Goal: Find specific fact: Find specific fact

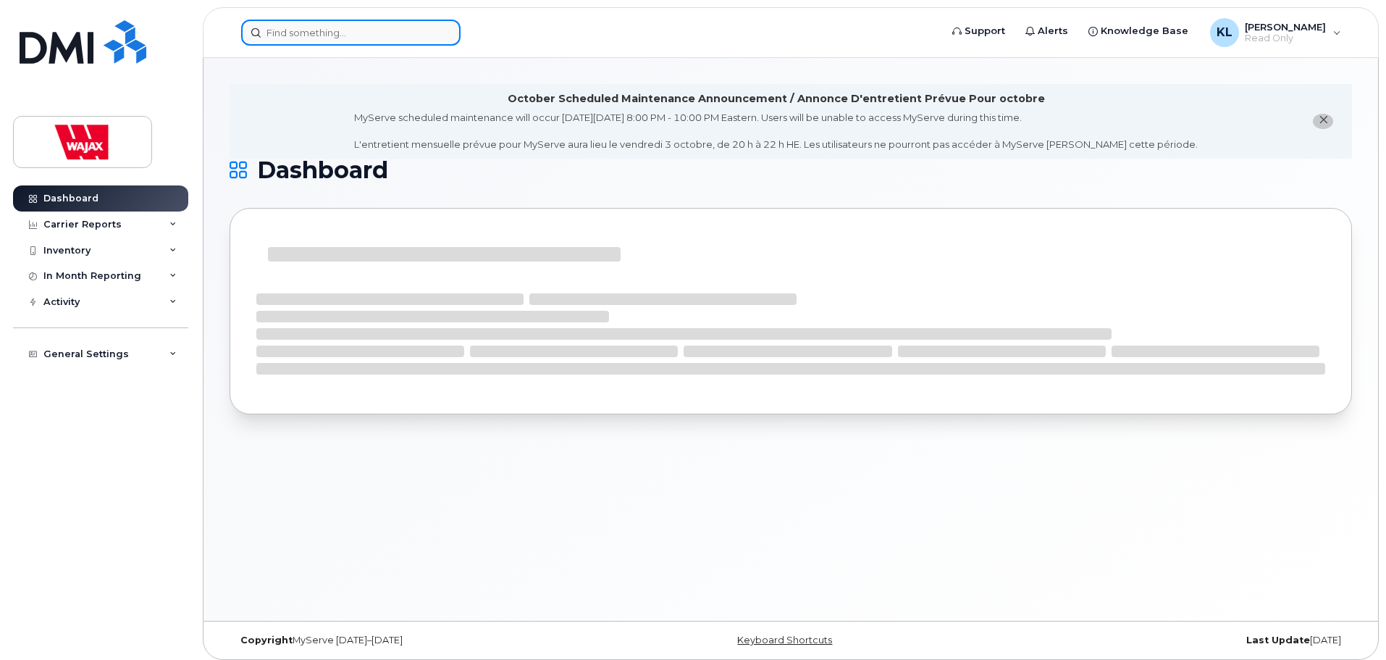
click at [342, 32] on input at bounding box center [350, 33] width 219 height 26
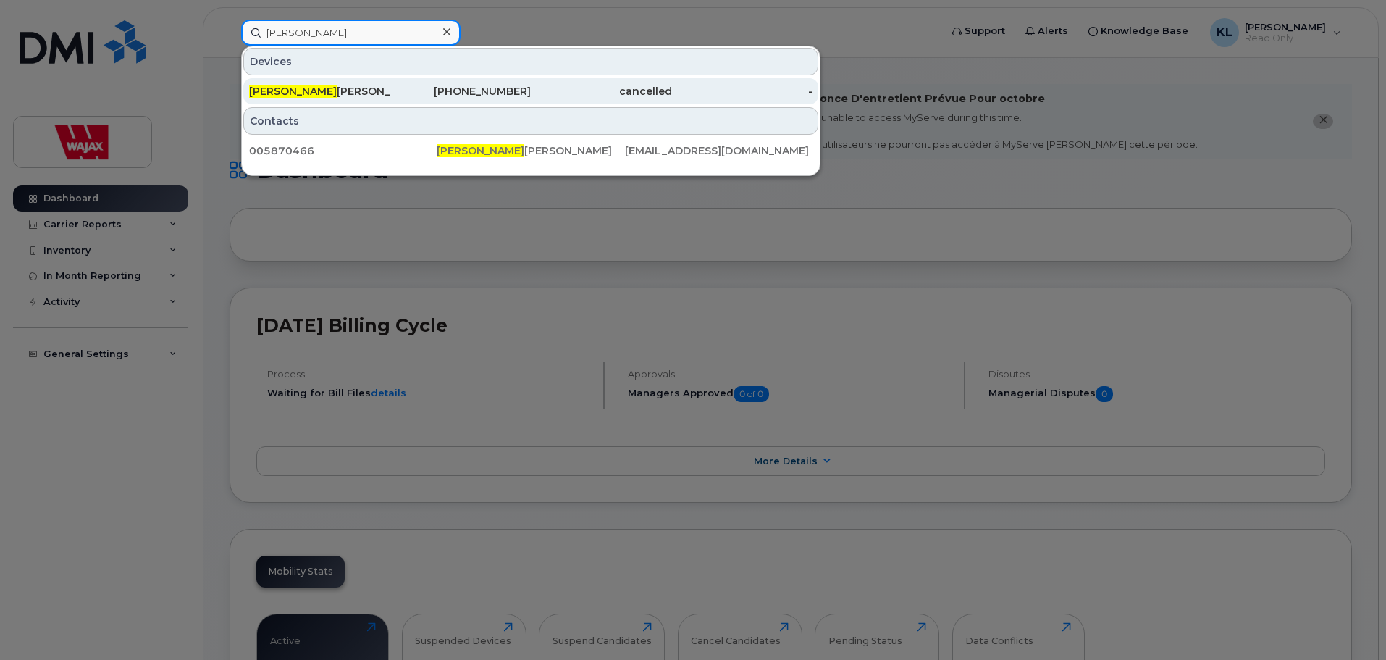
type input "donald char"
click at [309, 93] on span "Donald Char" at bounding box center [293, 91] width 88 height 13
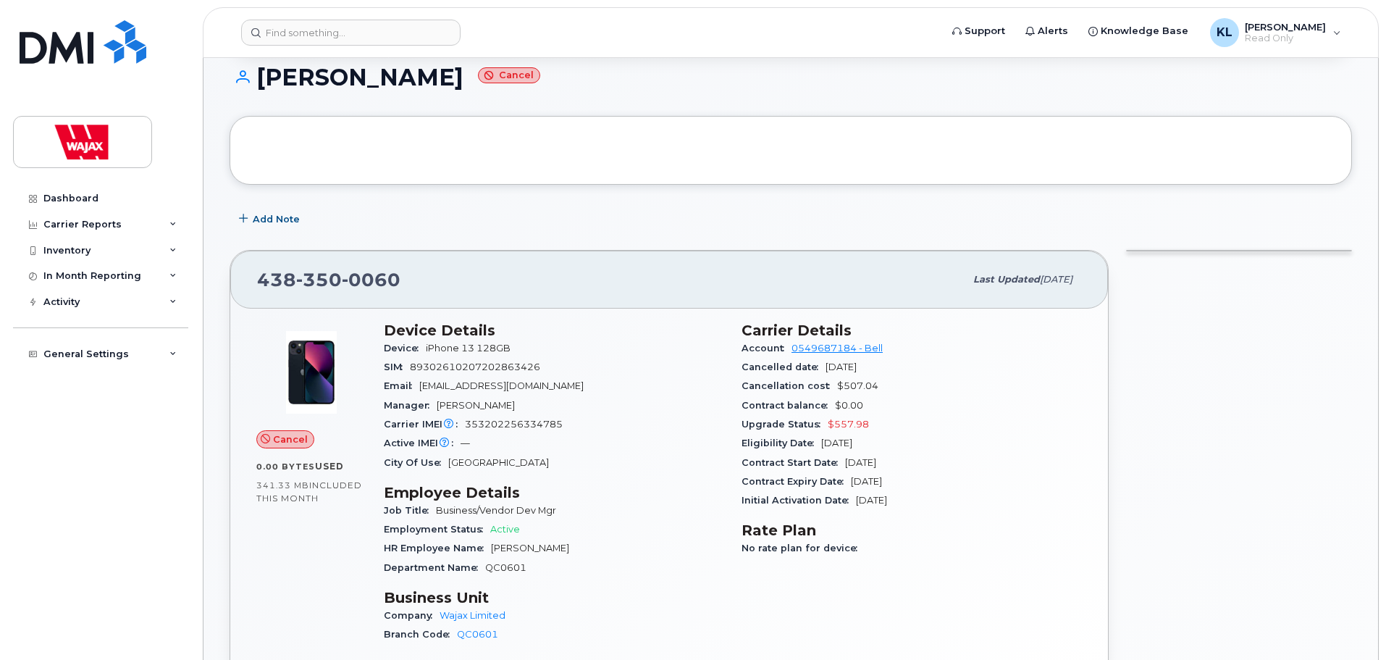
scroll to position [290, 0]
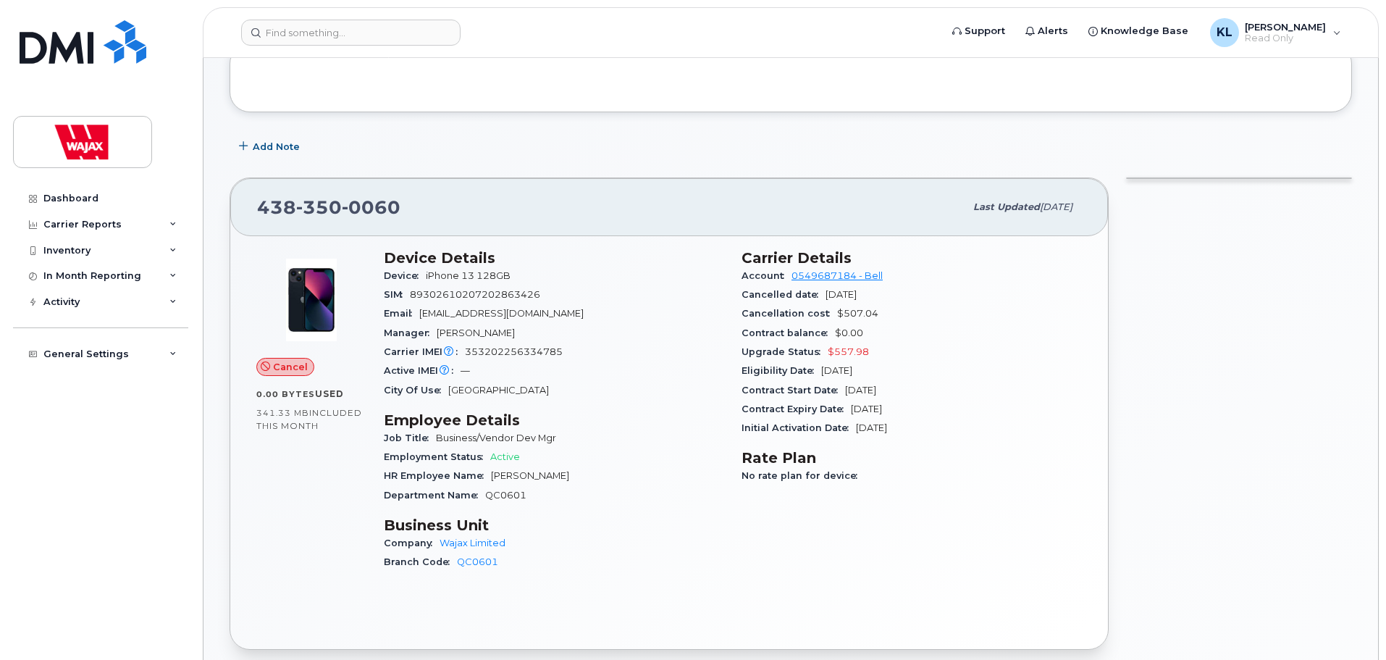
click at [1203, 394] on div at bounding box center [1238, 413] width 243 height 489
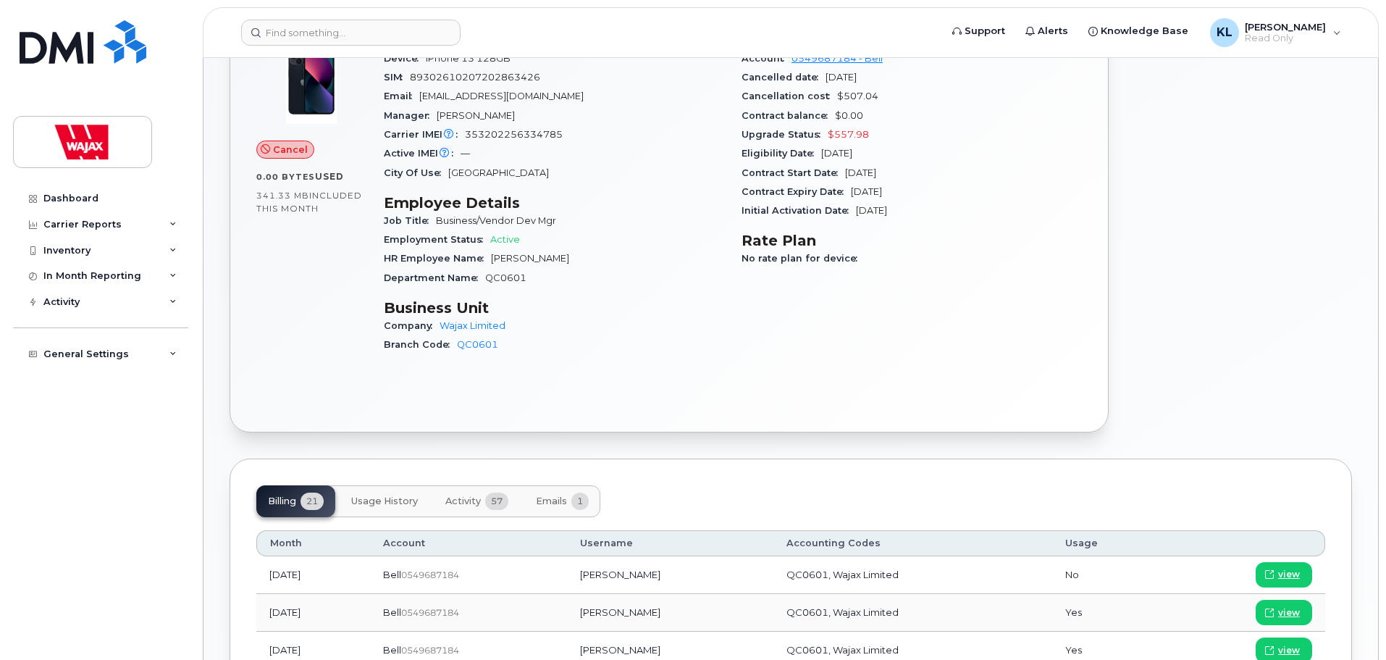
scroll to position [434, 0]
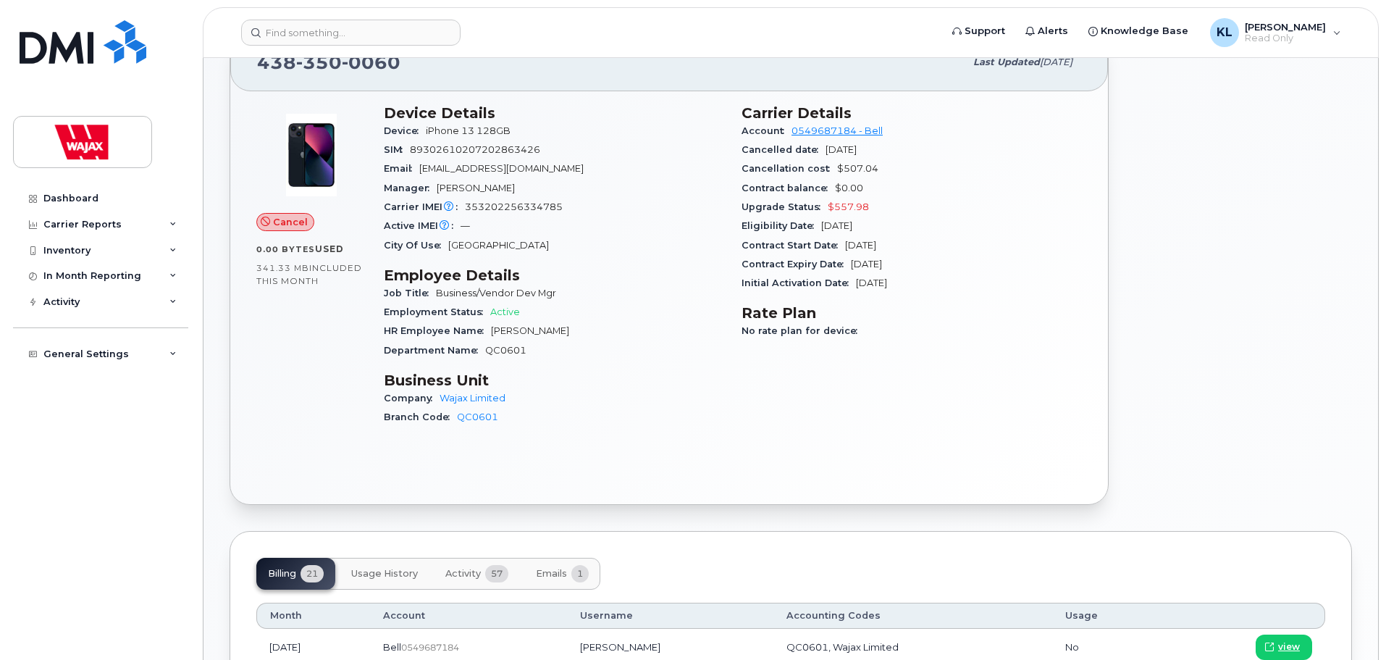
click at [496, 566] on span "57" at bounding box center [496, 573] width 23 height 17
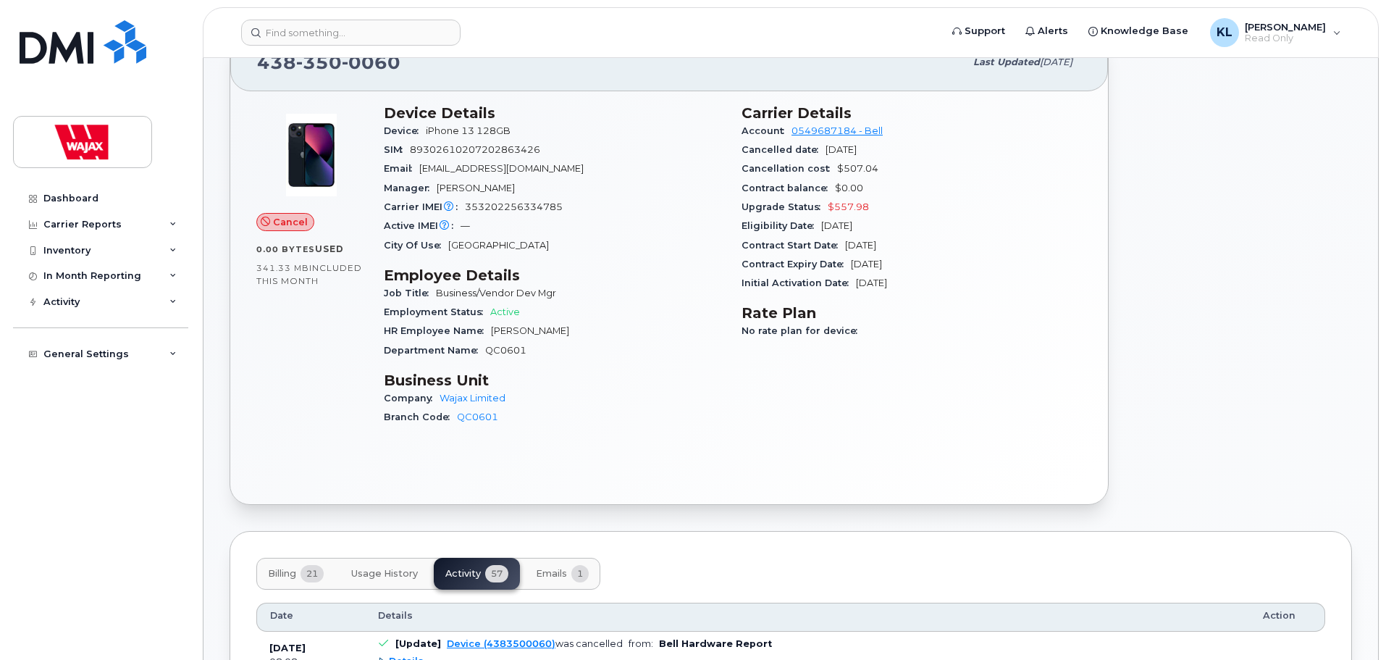
click at [382, 574] on span "Usage History" at bounding box center [384, 574] width 67 height 12
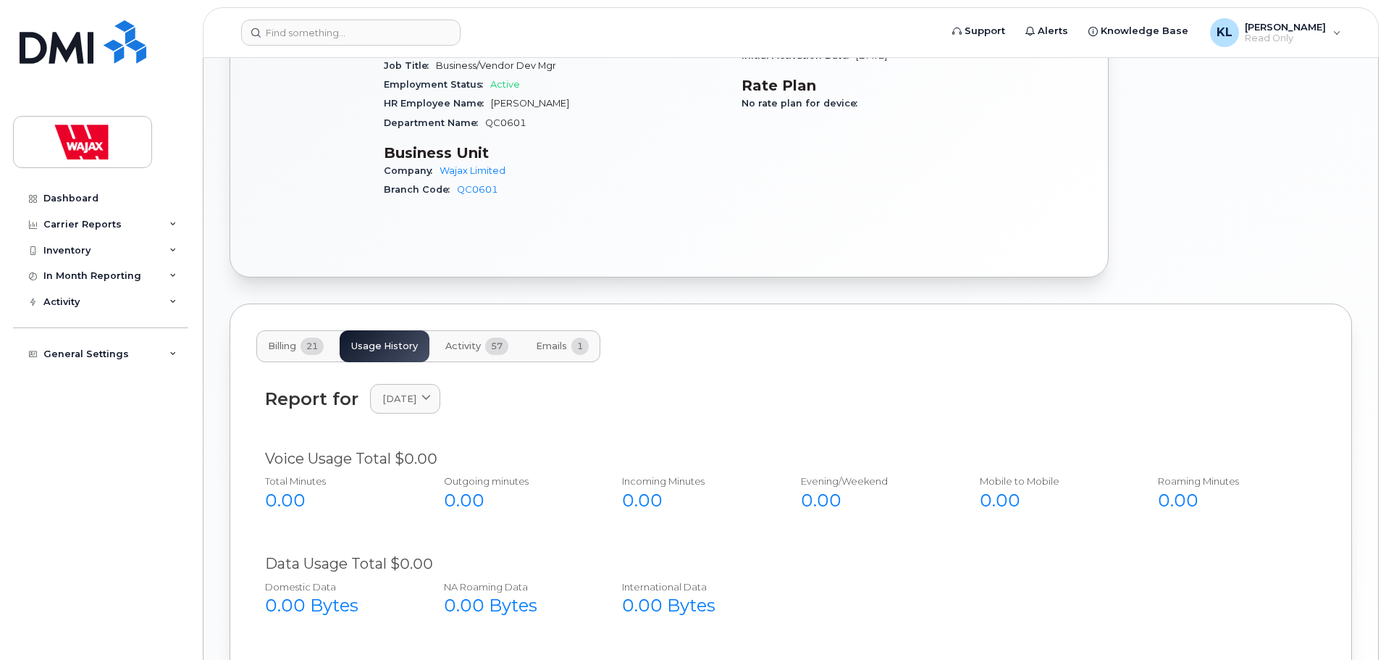
scroll to position [589, 0]
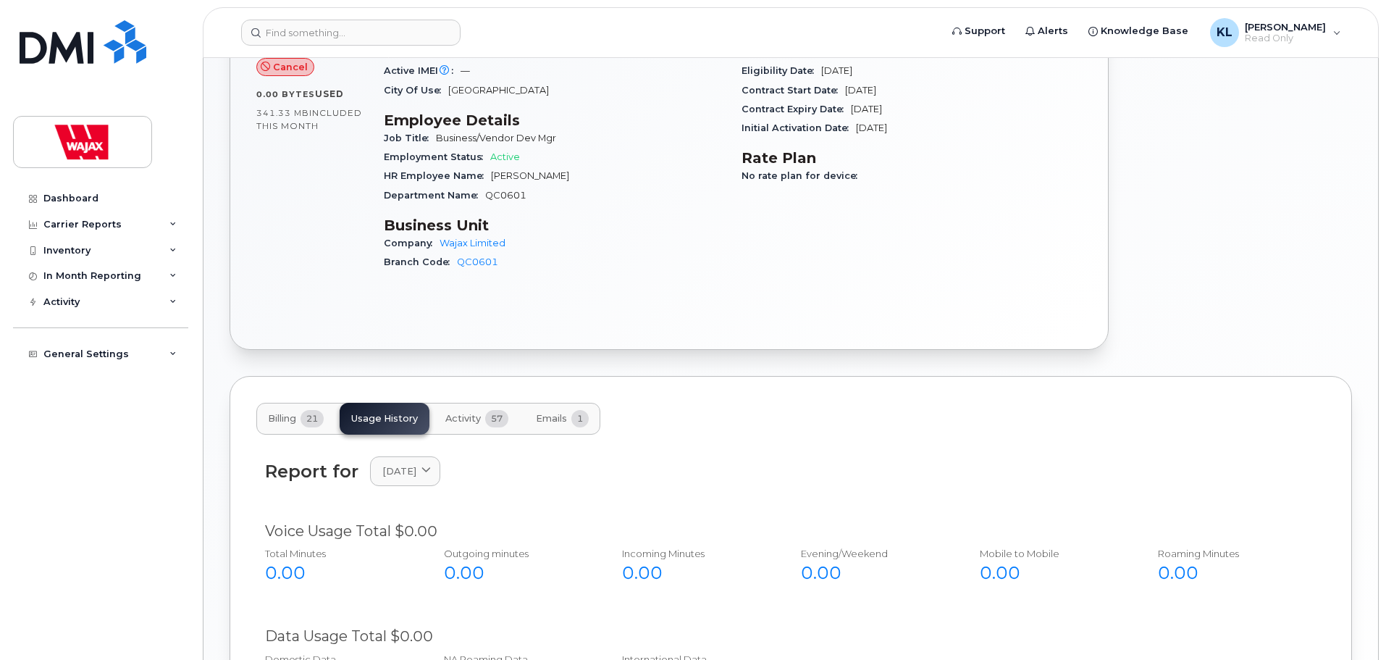
click at [305, 421] on span "21" at bounding box center [311, 418] width 23 height 17
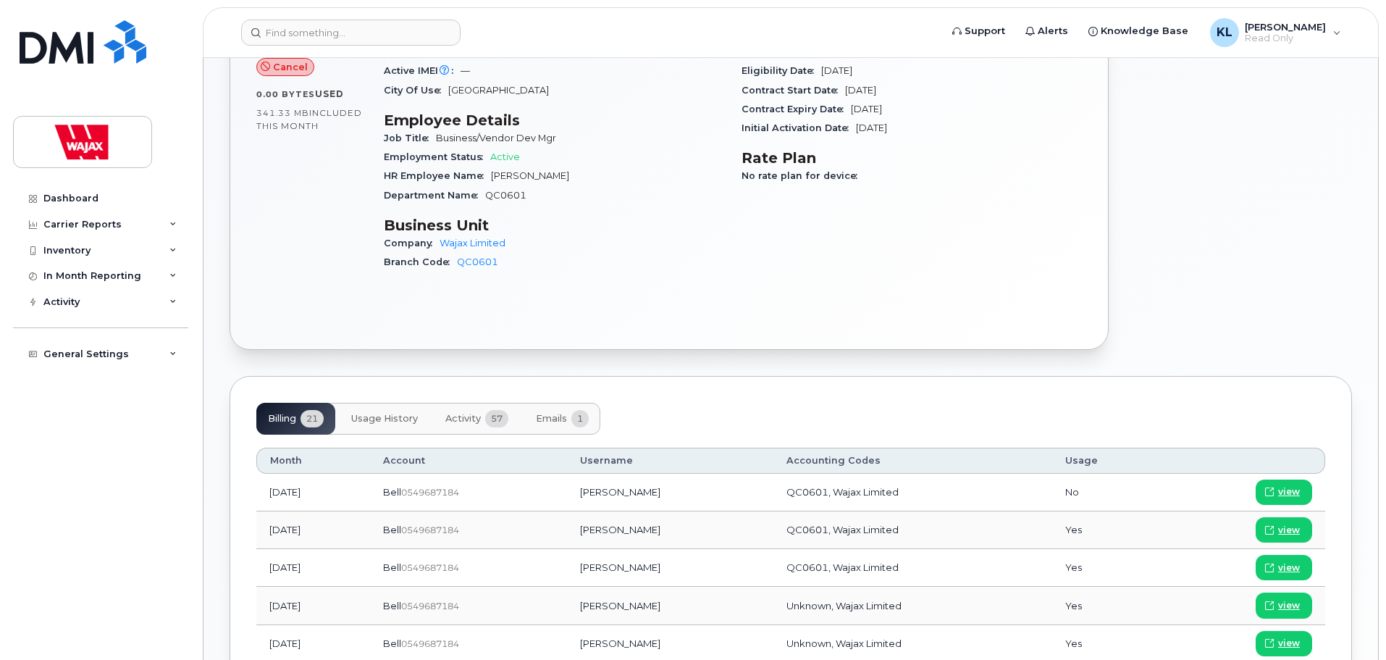
scroll to position [372, 0]
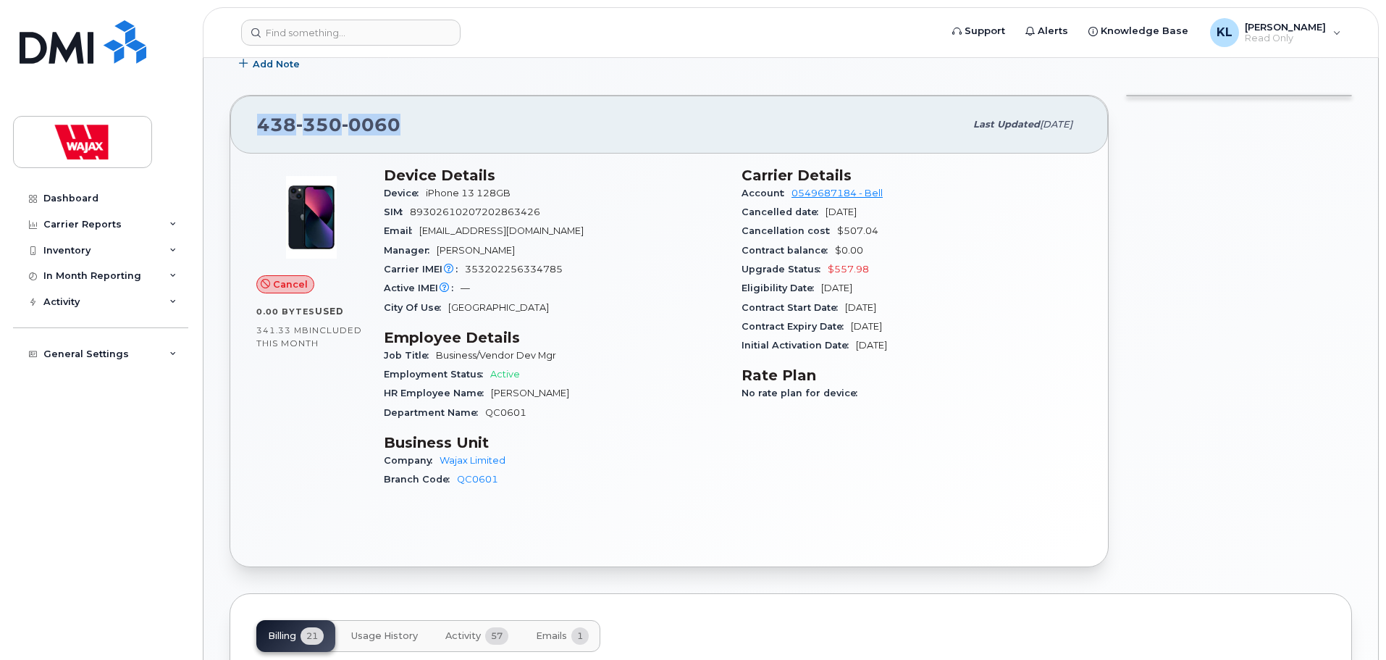
drag, startPoint x: 269, startPoint y: 122, endPoint x: 400, endPoint y: 135, distance: 131.7
click at [396, 125] on span "[PHONE_NUMBER]" at bounding box center [328, 125] width 143 height 22
copy span "[PHONE_NUMBER]"
